Goal: Go to known website: Access a specific website the user already knows

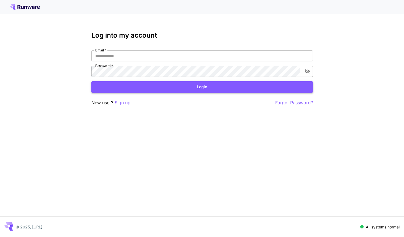
type input "**********"
click at [186, 89] on button "Login" at bounding box center [201, 86] width 221 height 11
